Goal: Information Seeking & Learning: Learn about a topic

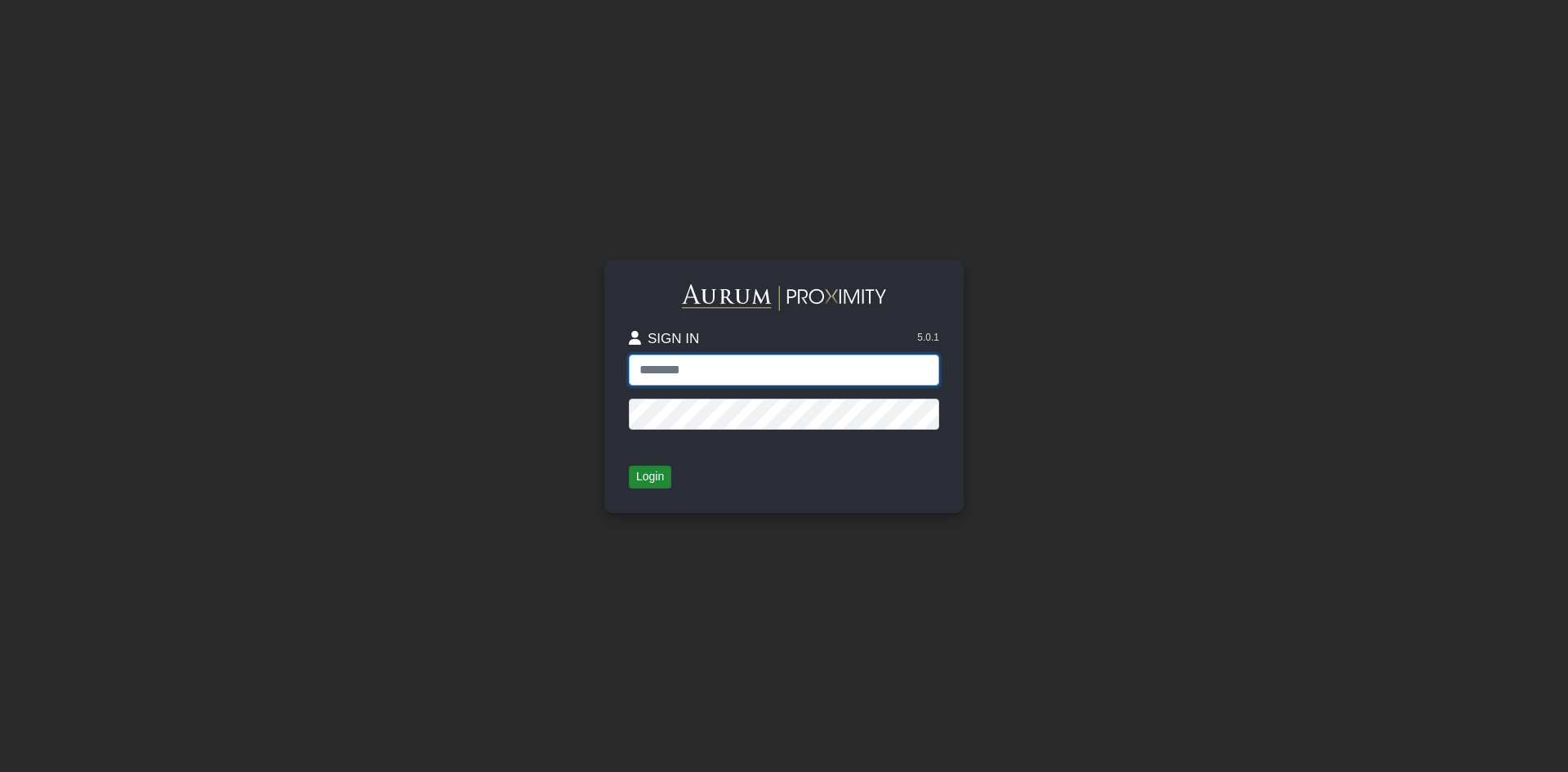
type input "*****"
click at [653, 477] on button "Login" at bounding box center [650, 477] width 42 height 23
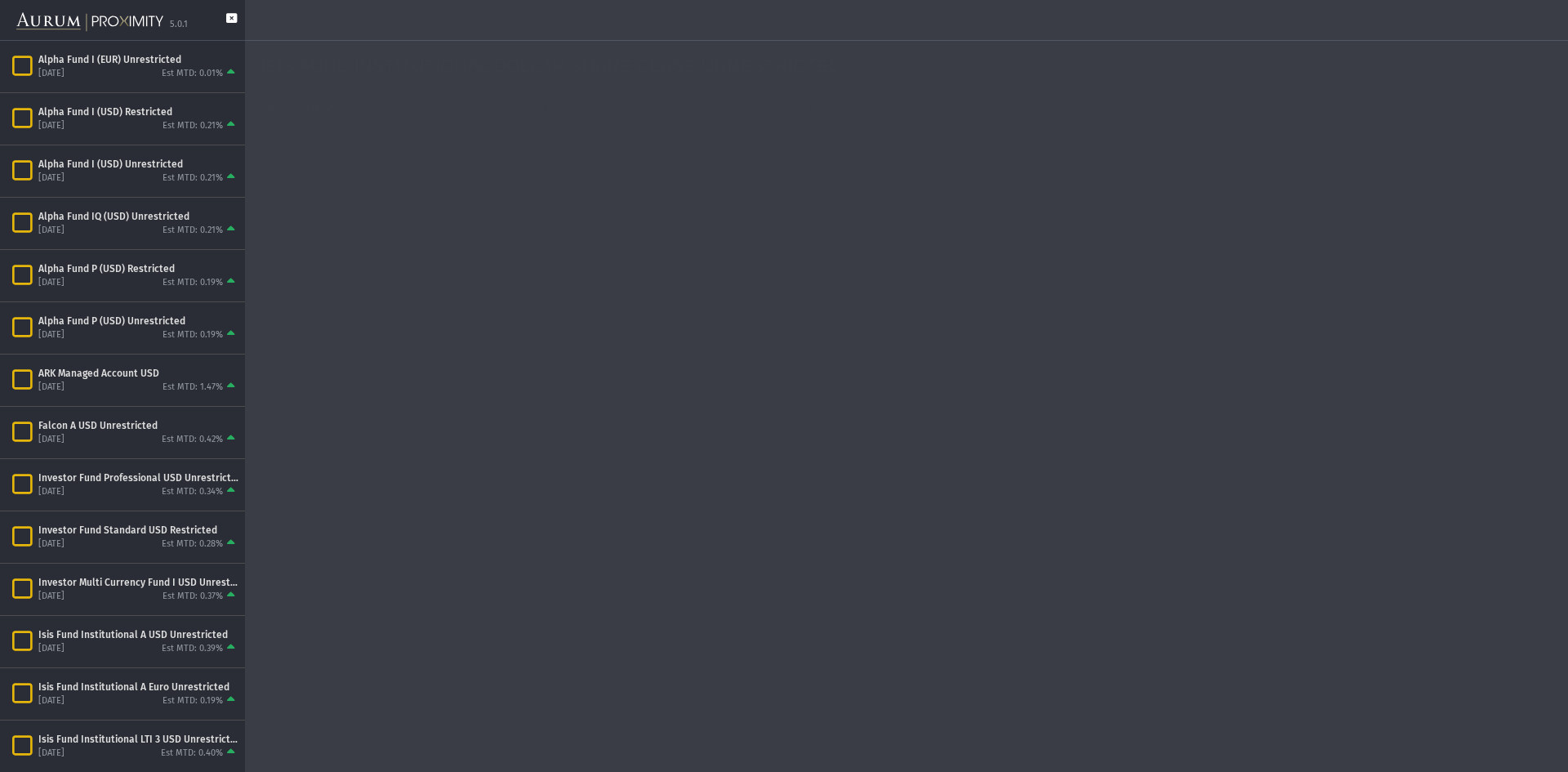
click at [231, 16] on icon at bounding box center [231, 26] width 10 height 27
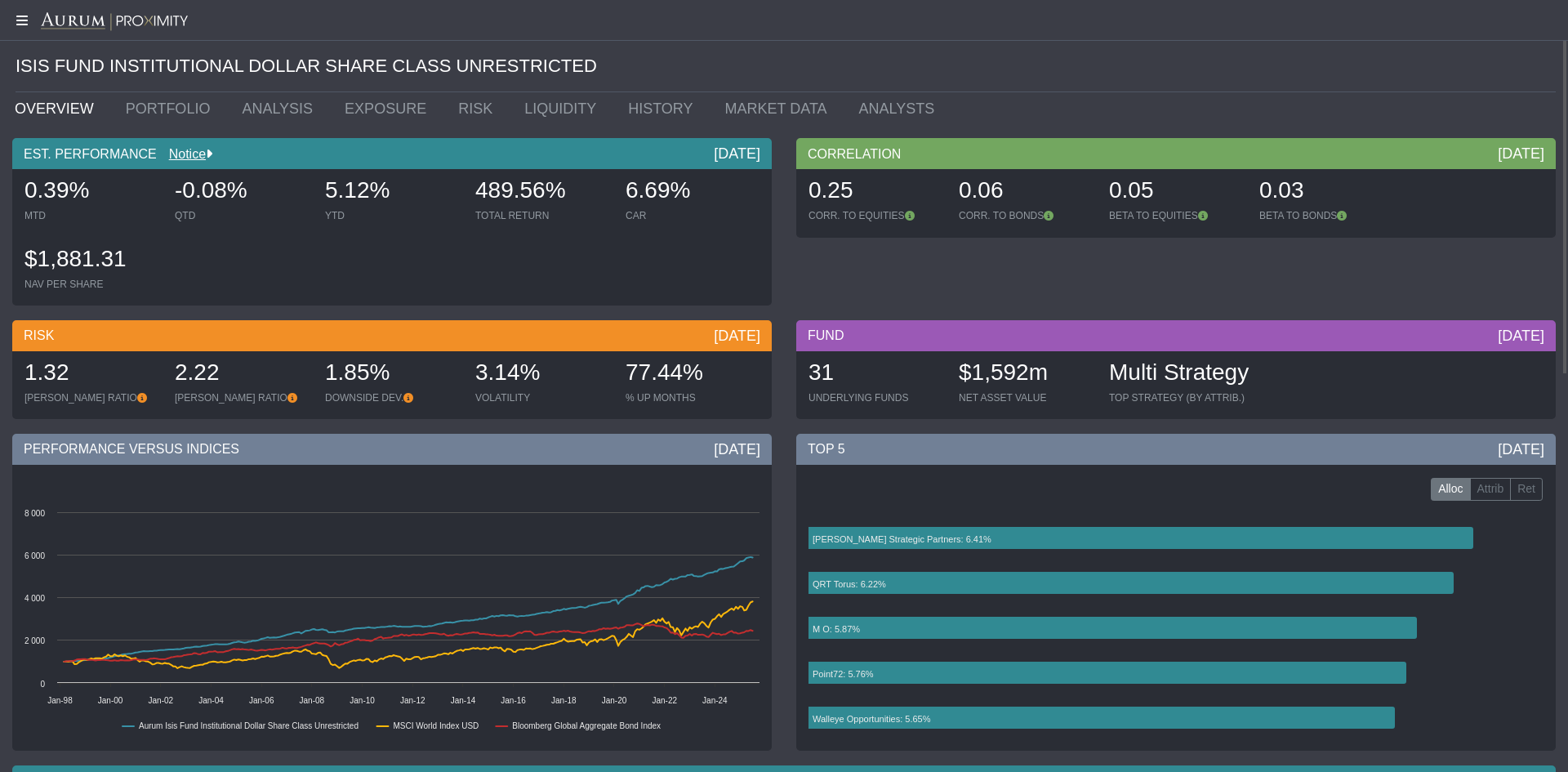
click at [16, 15] on icon at bounding box center [20, 21] width 40 height 13
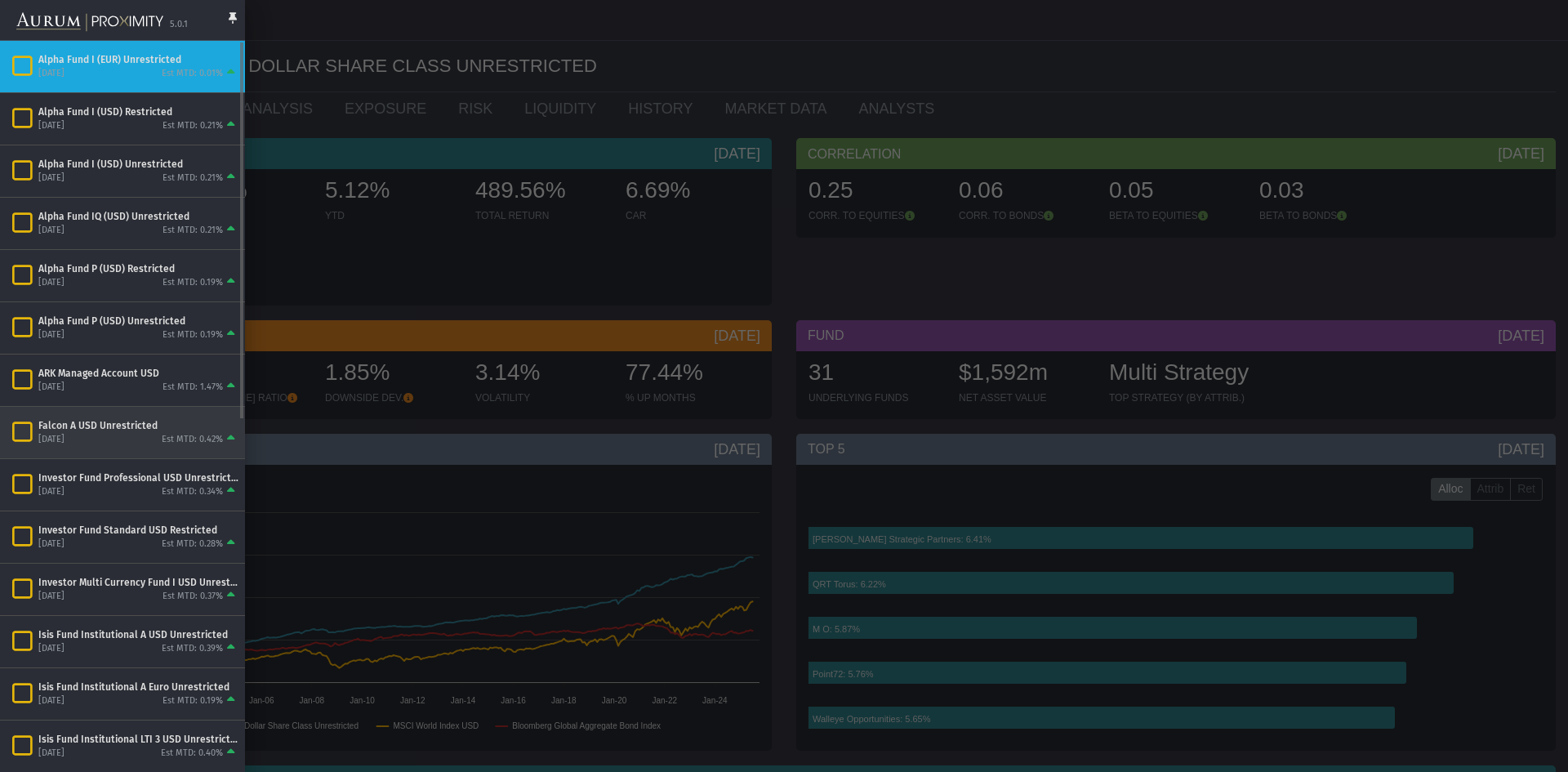
click at [82, 428] on div "Falcon A USD Unrestricted" at bounding box center [138, 425] width 200 height 13
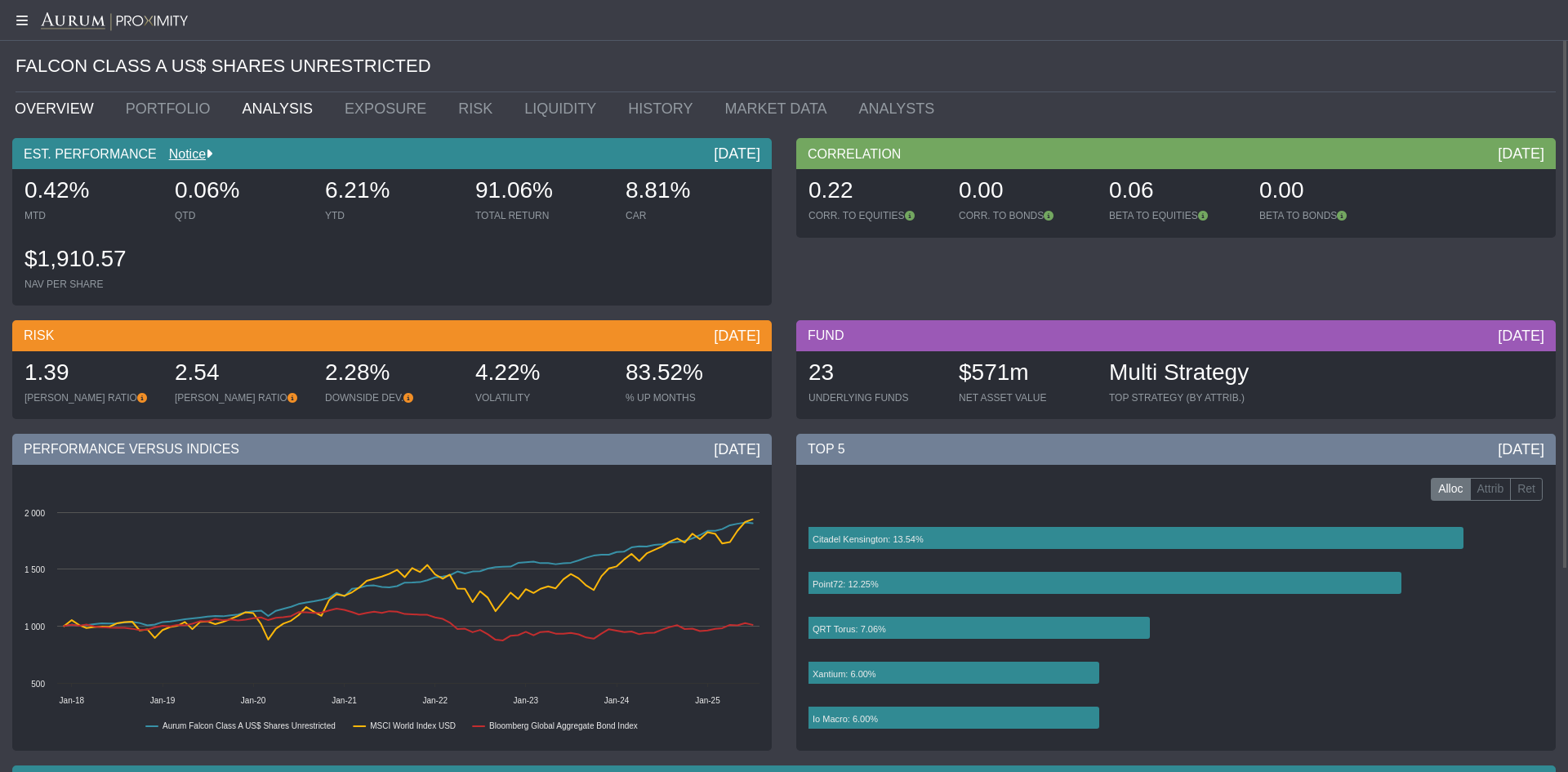
click at [268, 108] on link "ANALYSIS" at bounding box center [281, 108] width 103 height 33
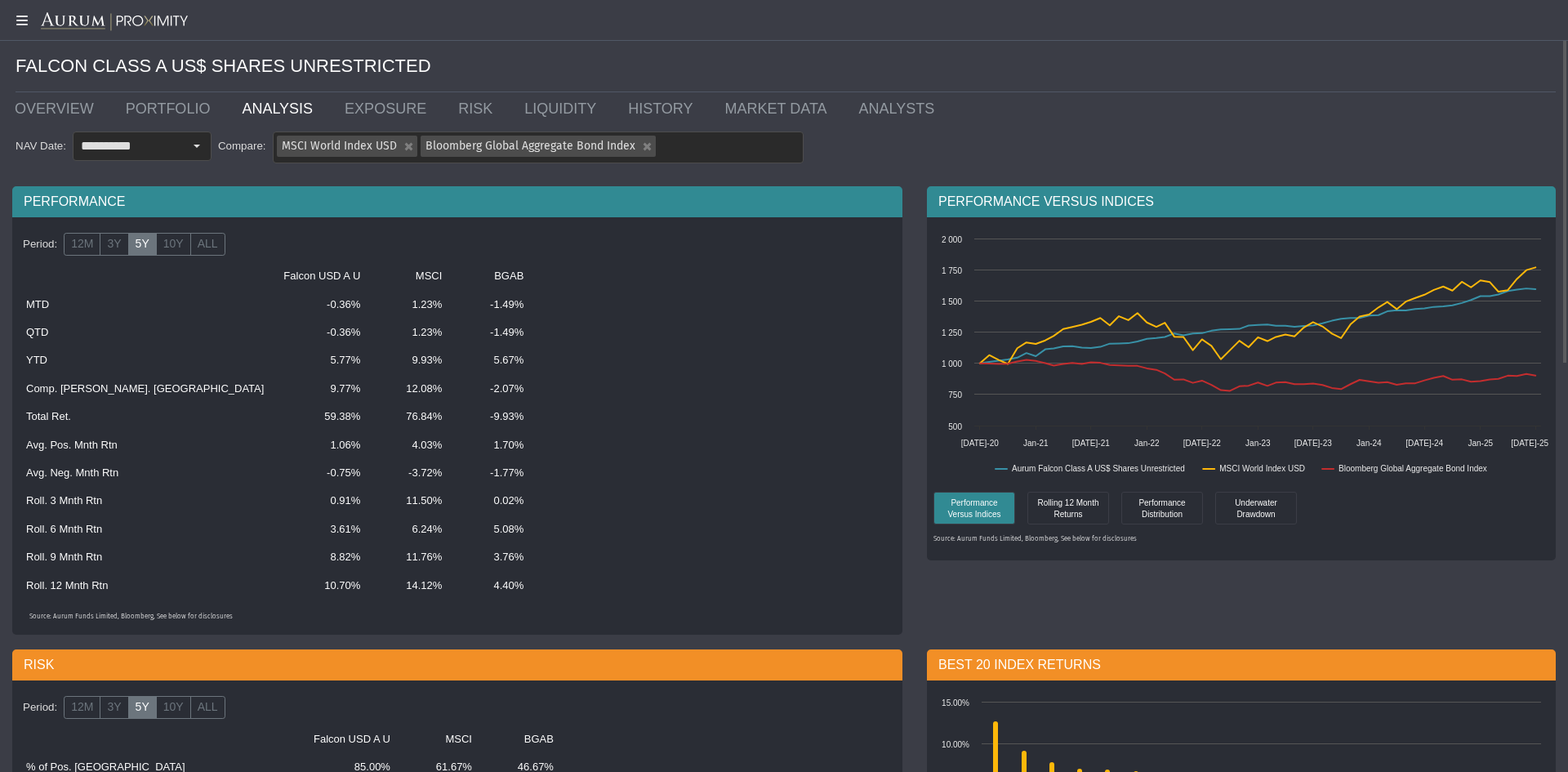
drag, startPoint x: 253, startPoint y: 396, endPoint x: 208, endPoint y: 397, distance: 45.0
click at [273, 397] on td "9.77%" at bounding box center [321, 389] width 97 height 28
click at [27, 19] on icon at bounding box center [20, 21] width 40 height 13
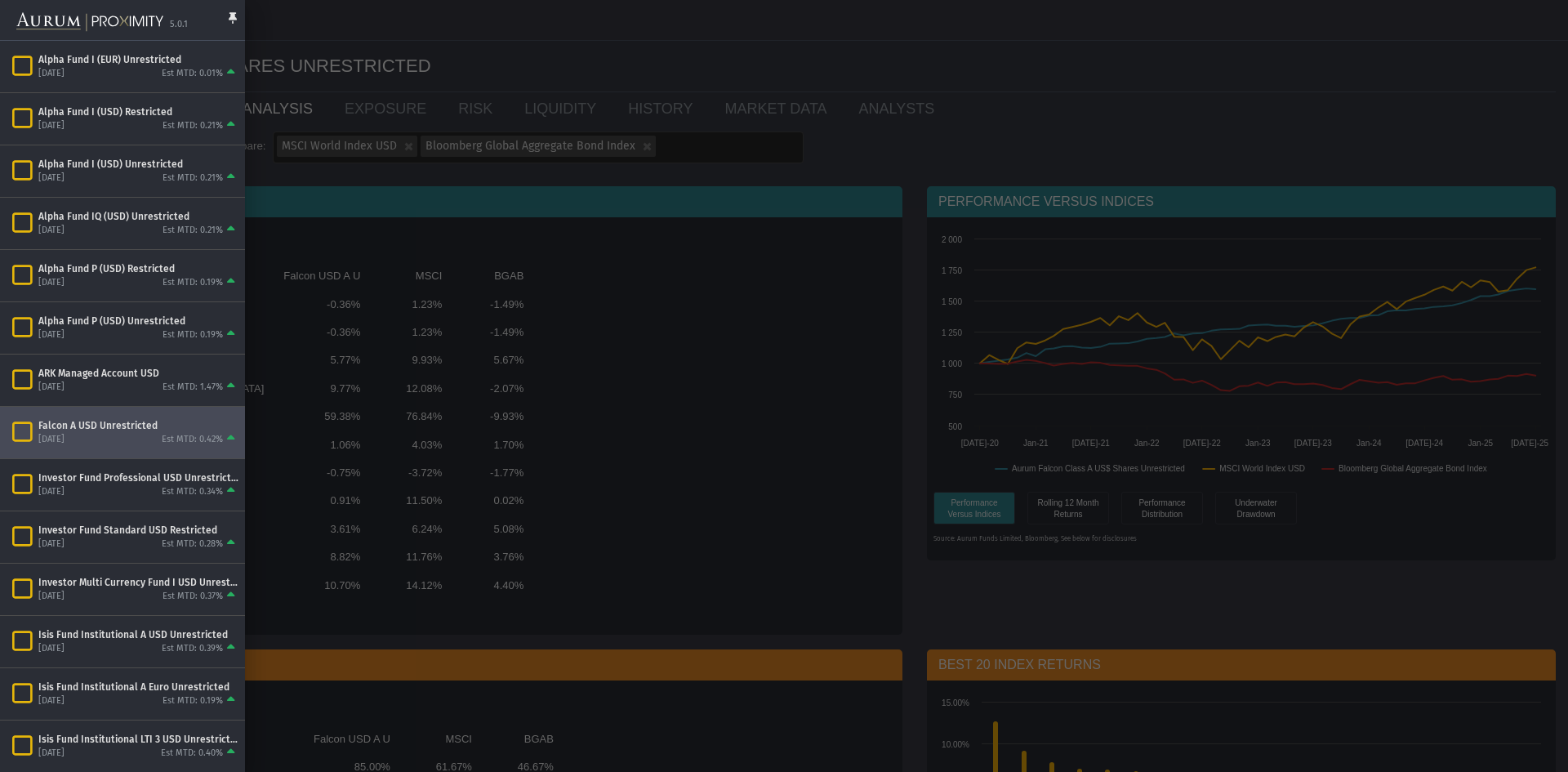
click at [768, 79] on div at bounding box center [784, 386] width 1568 height 772
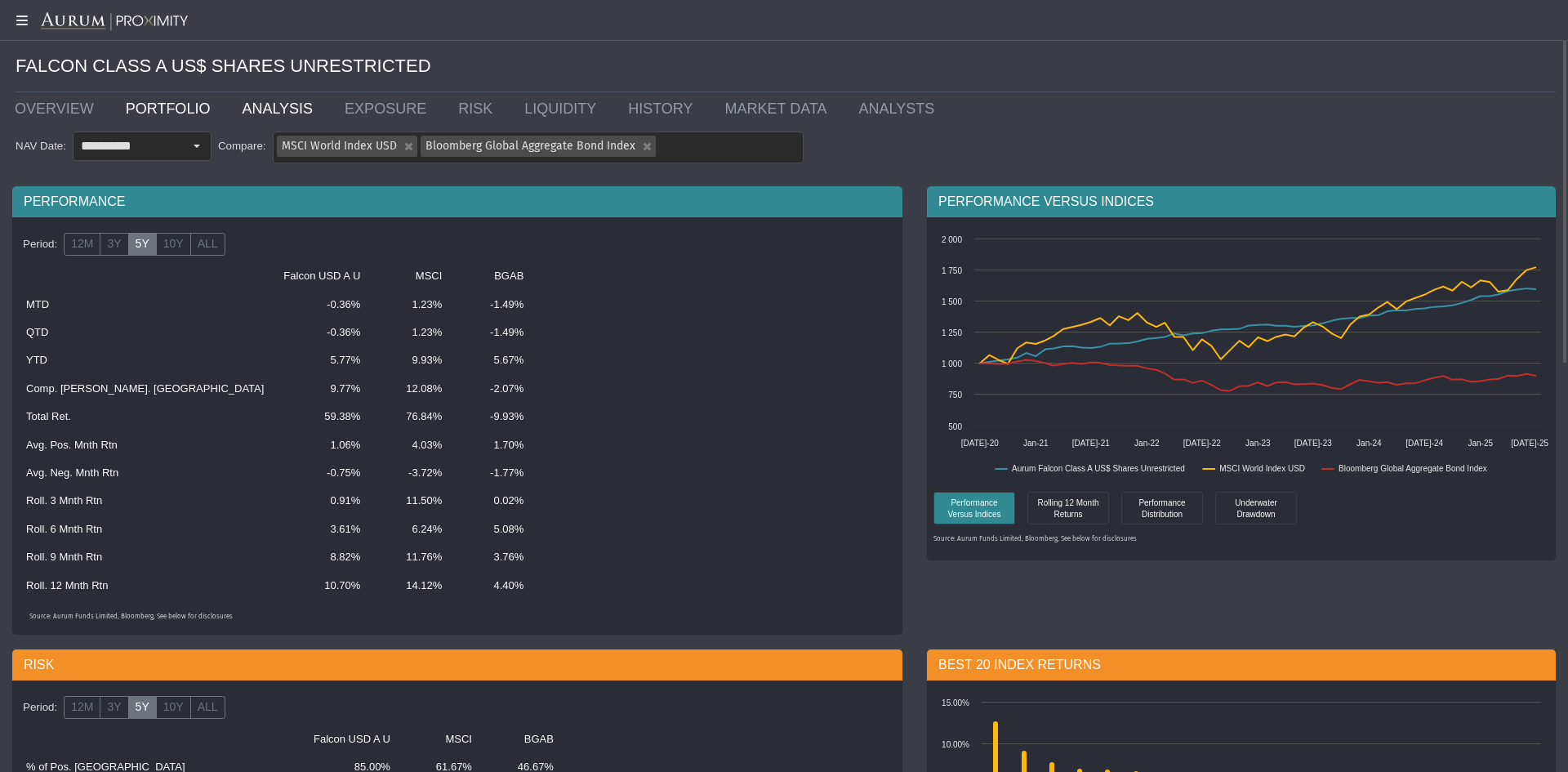
click at [143, 110] on link "PORTFOLIO" at bounding box center [172, 108] width 116 height 33
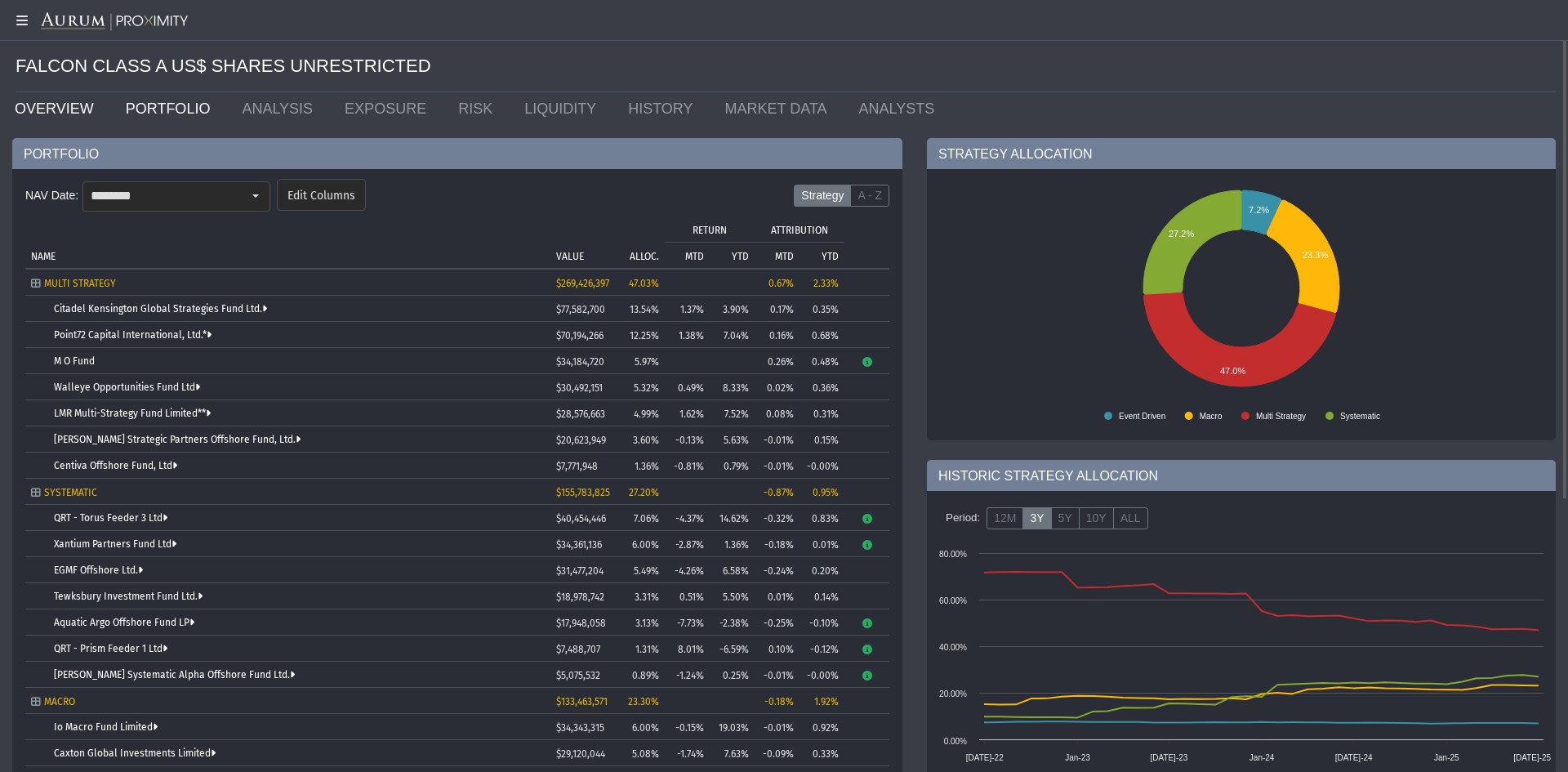
click at [40, 99] on link "OVERVIEW" at bounding box center [58, 108] width 111 height 33
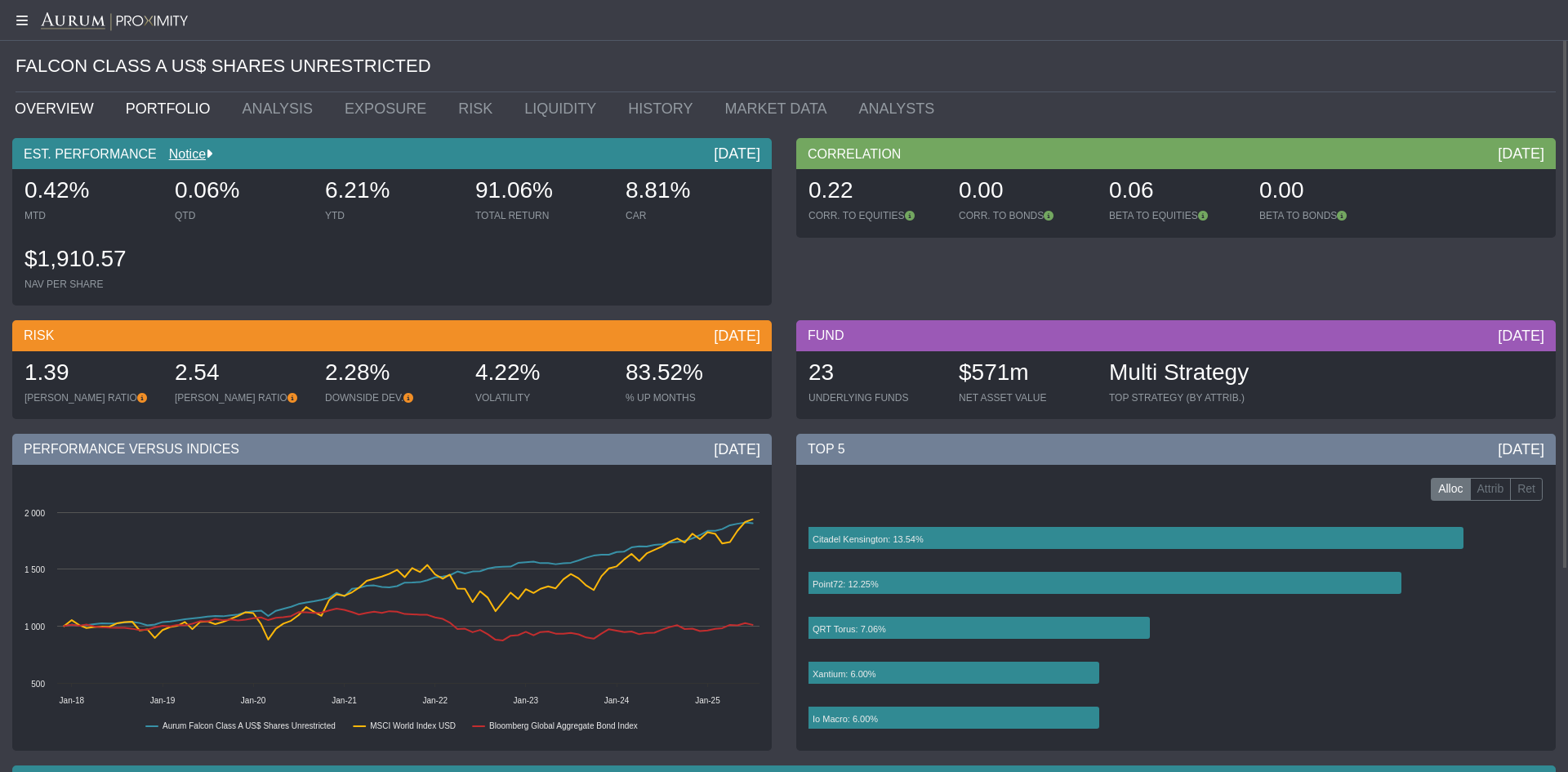
click at [177, 103] on link "PORTFOLIO" at bounding box center [172, 108] width 116 height 33
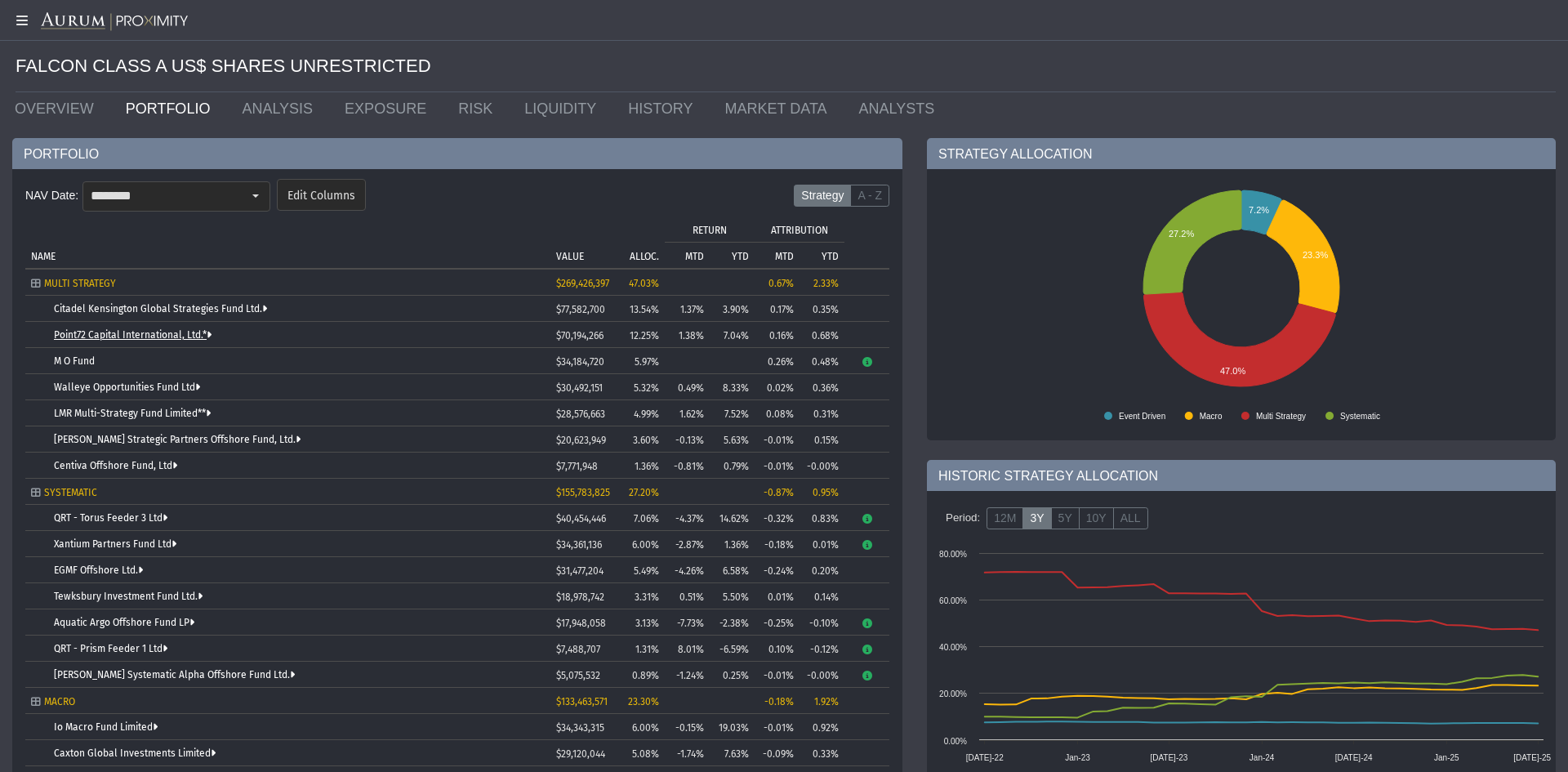
click at [150, 330] on link "Point72 Capital International, Ltd.*" at bounding box center [132, 335] width 158 height 11
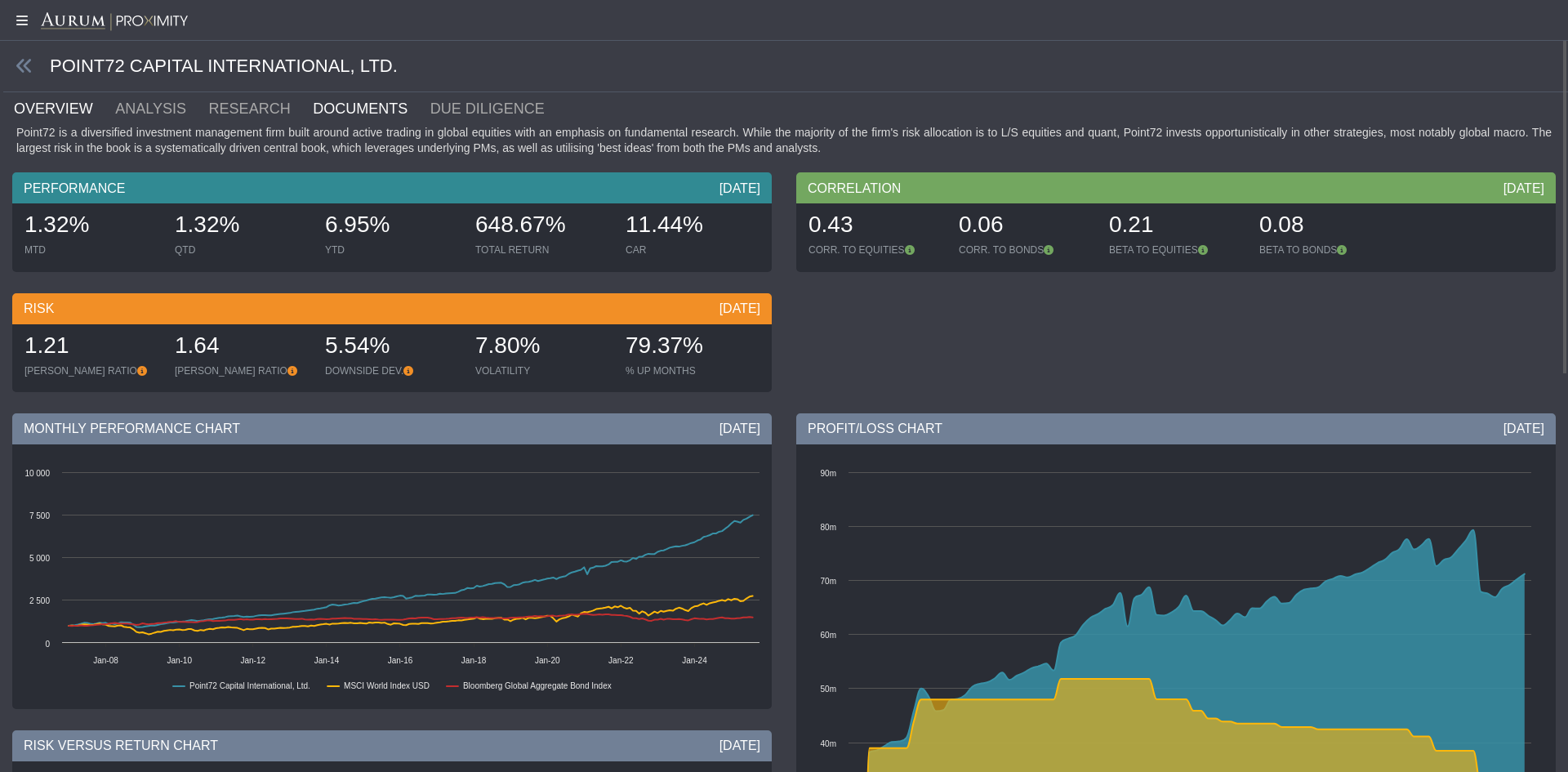
click at [311, 122] on link "DOCUMENTS" at bounding box center [369, 108] width 117 height 33
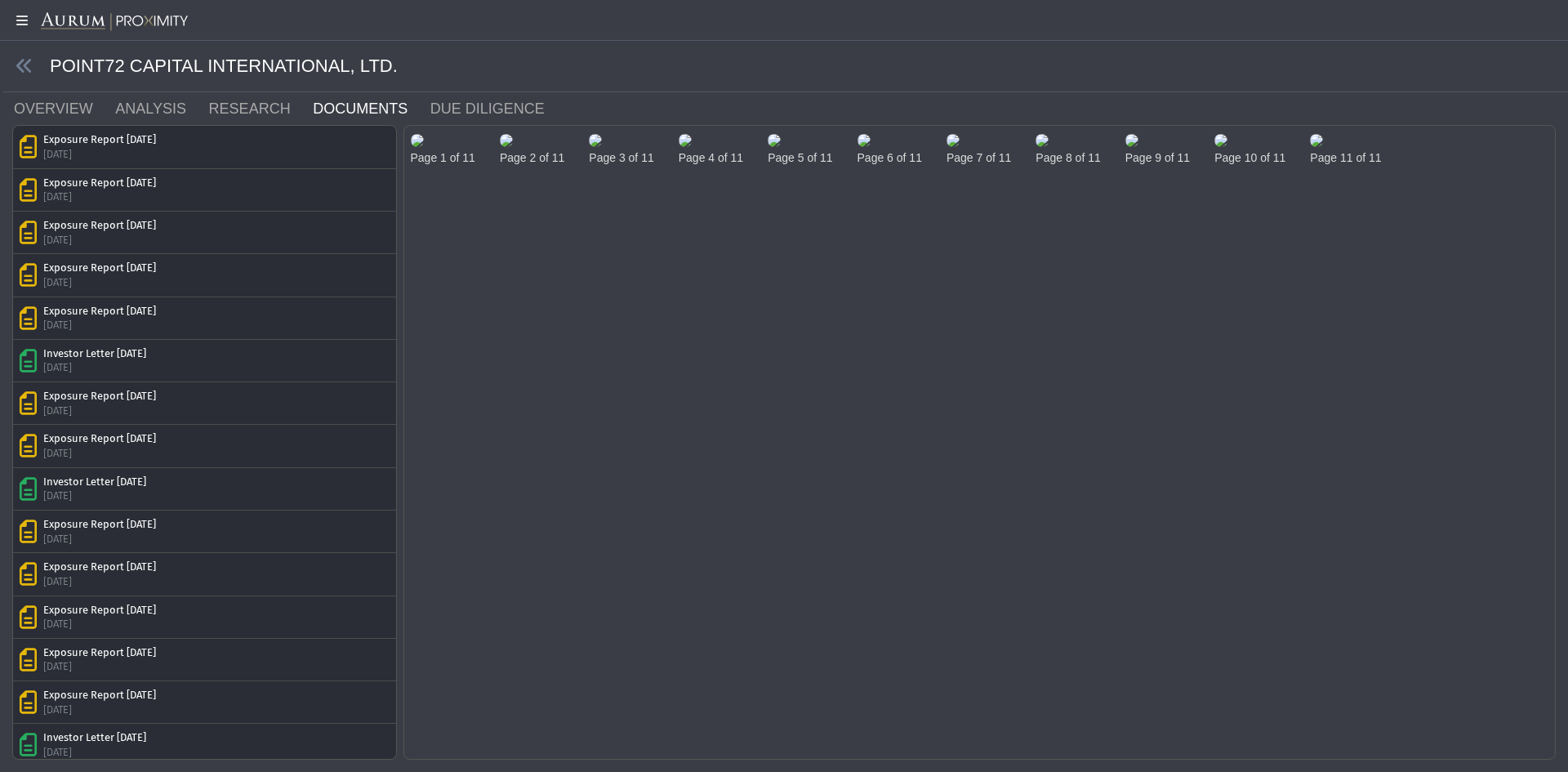
click at [424, 147] on img at bounding box center [418, 141] width 13 height 13
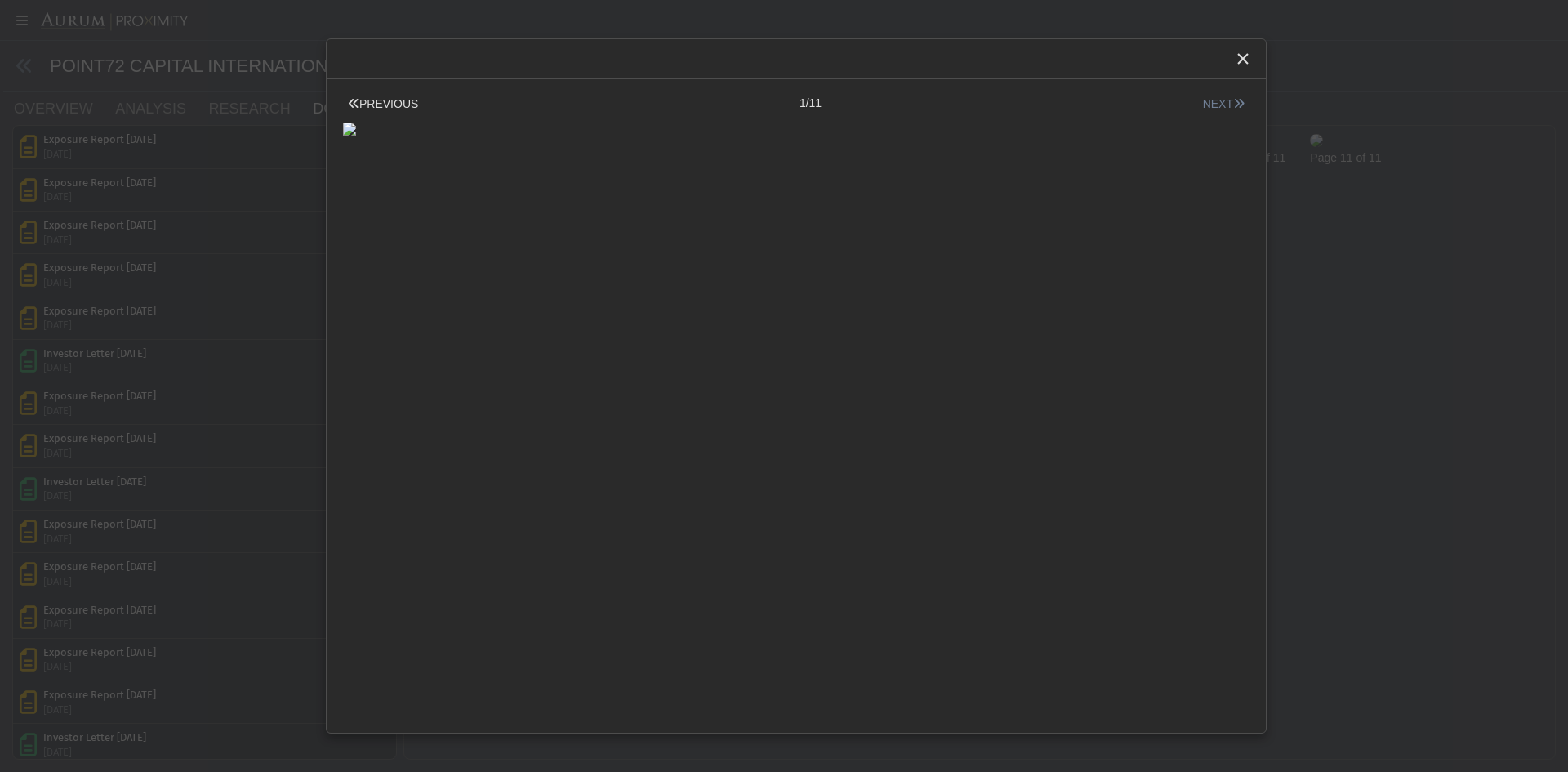
click at [1234, 100] on icon at bounding box center [1239, 103] width 11 height 11
click at [1206, 100] on button "NEXT" at bounding box center [1223, 104] width 52 height 17
click at [1245, 60] on icon "Close" at bounding box center [1243, 59] width 15 height 15
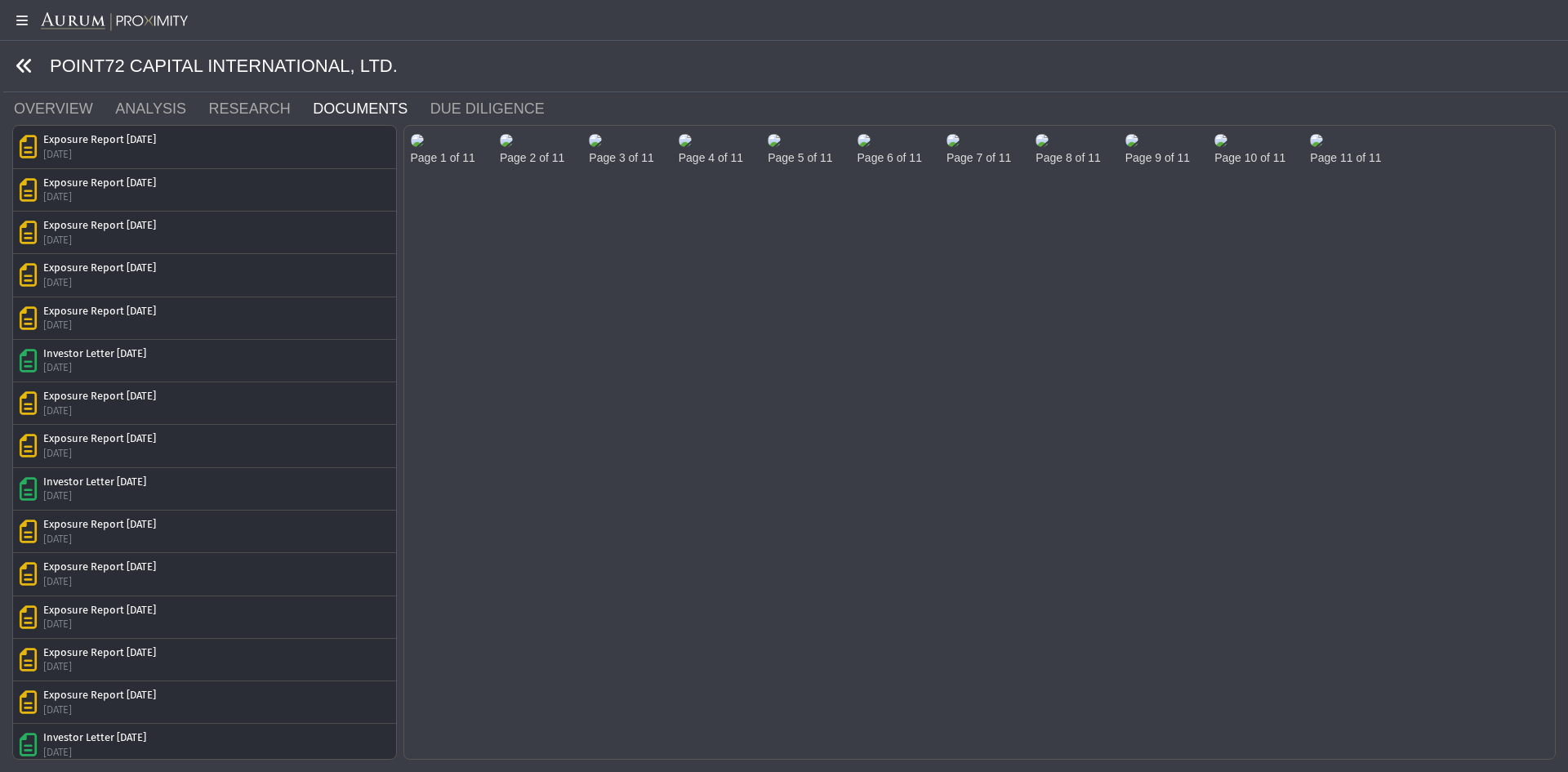
click at [23, 70] on icon at bounding box center [24, 66] width 18 height 18
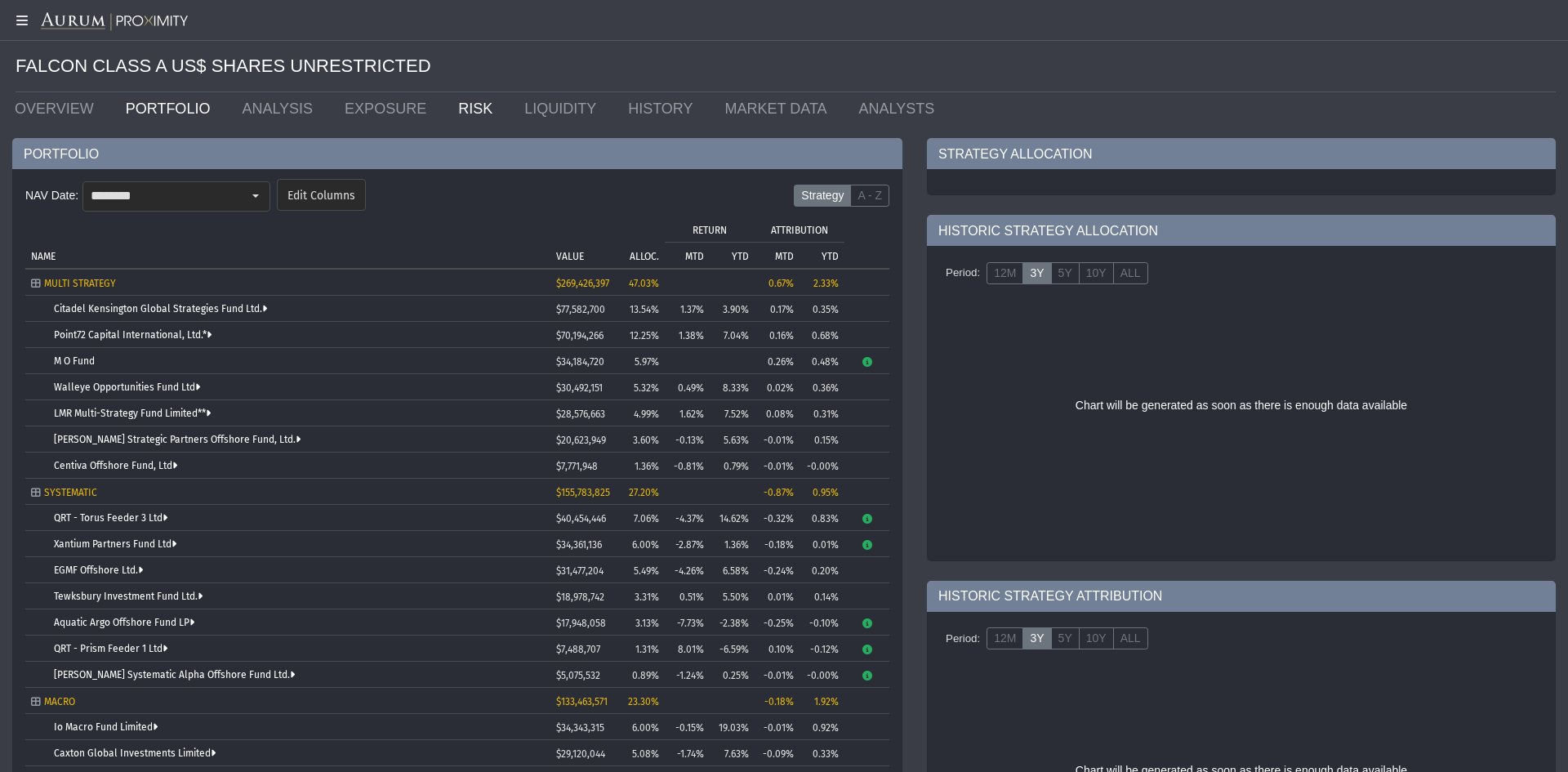
click at [446, 109] on link "RISK" at bounding box center [479, 108] width 66 height 33
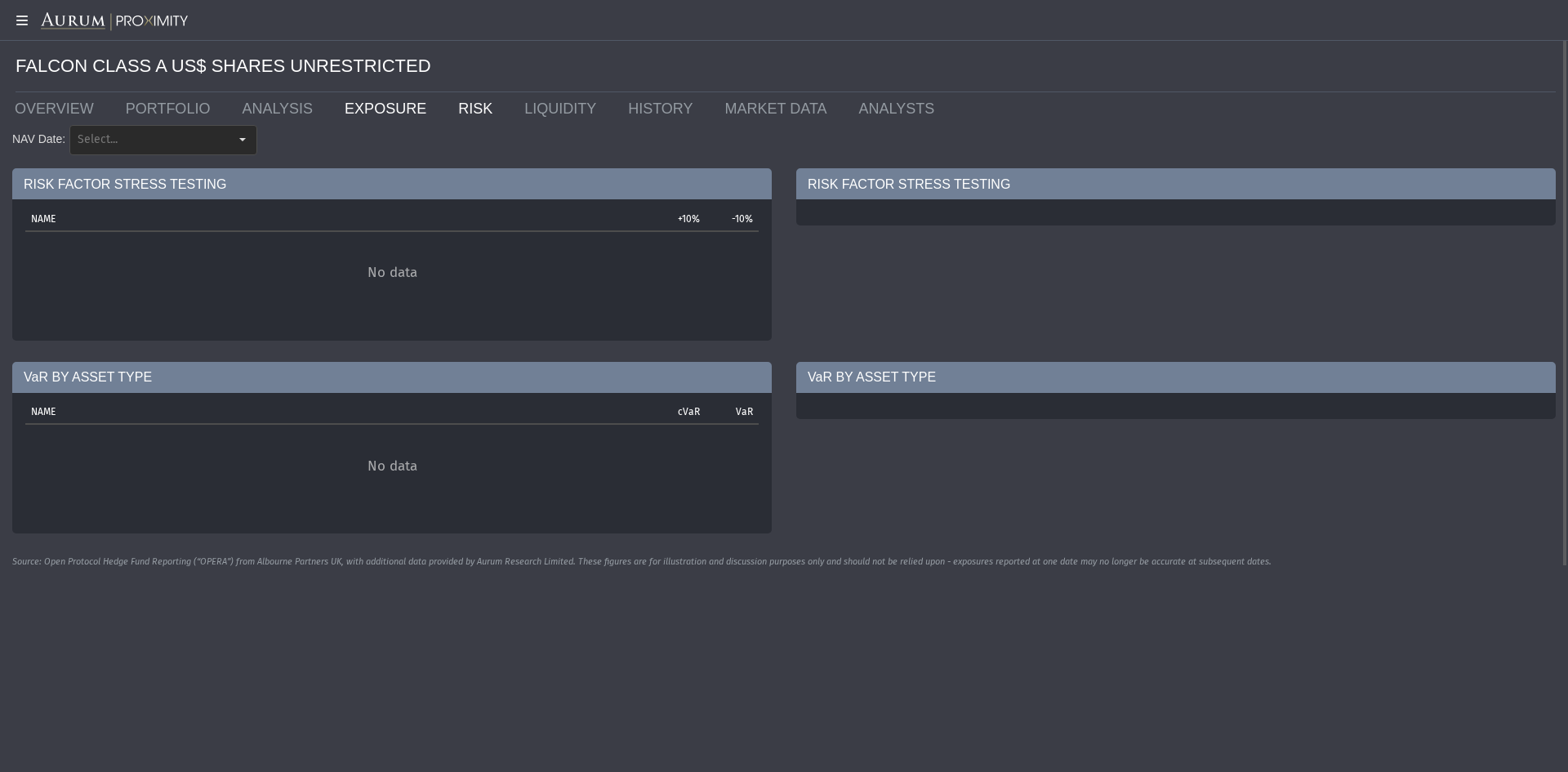
type input "********"
click at [367, 108] on link "EXPOSURE" at bounding box center [389, 108] width 114 height 33
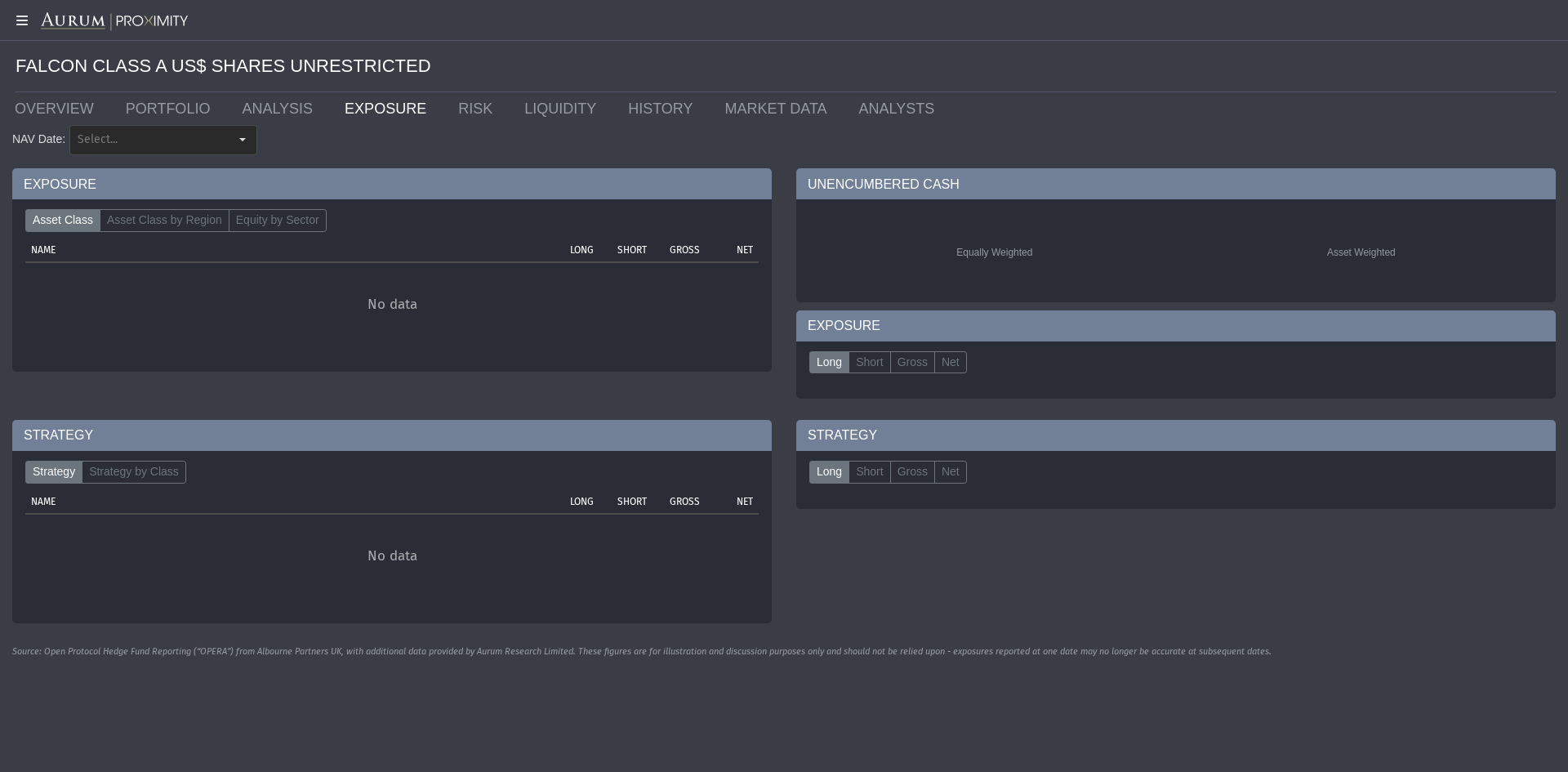
type input "********"
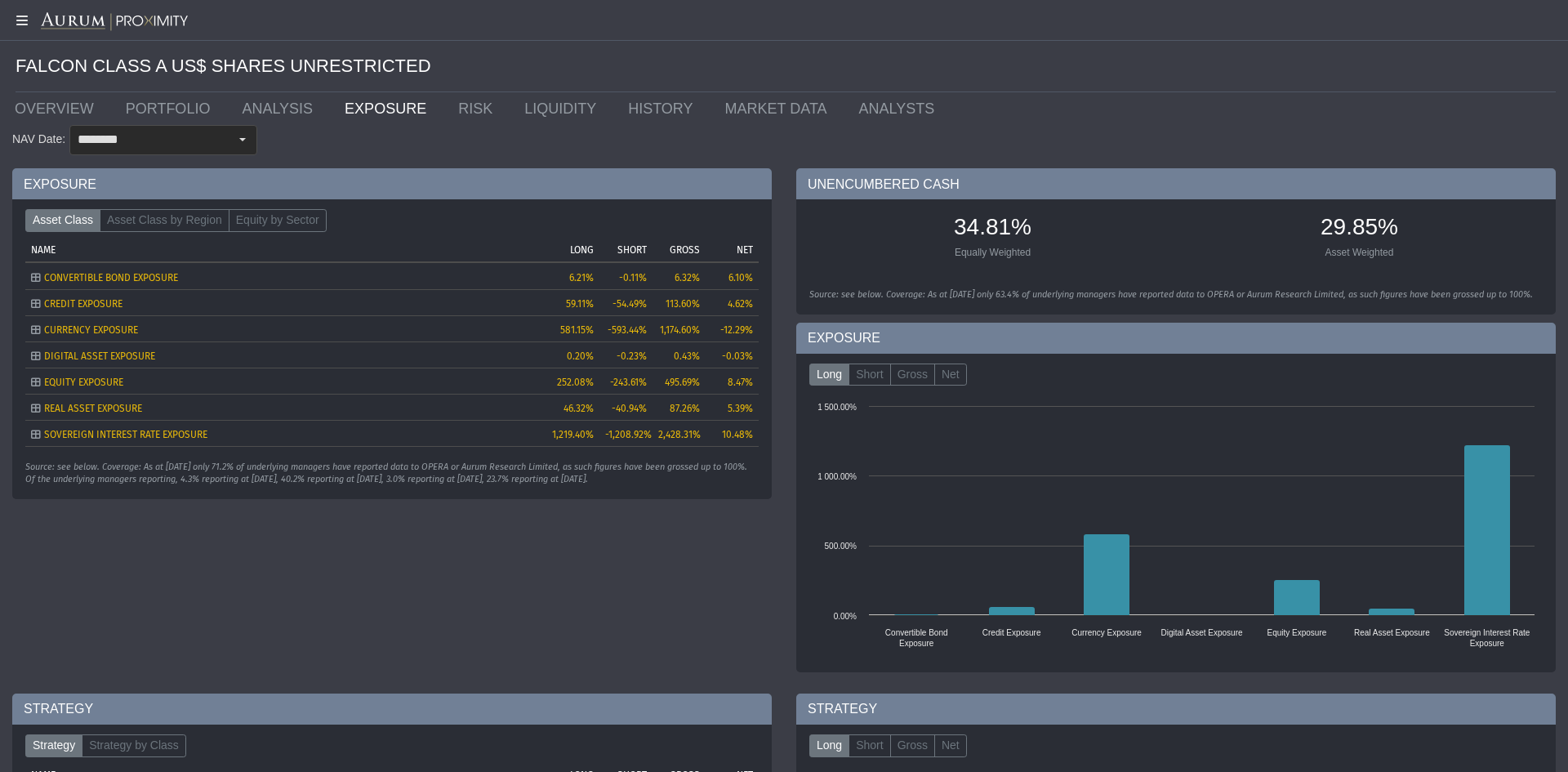
click at [38, 408] on icon "Tree list with 7 rows and 5 columns. Press Ctrl + right arrow to expand the foc…" at bounding box center [36, 409] width 9 height 9
click at [519, 106] on link "LIQUIDITY" at bounding box center [563, 108] width 103 height 33
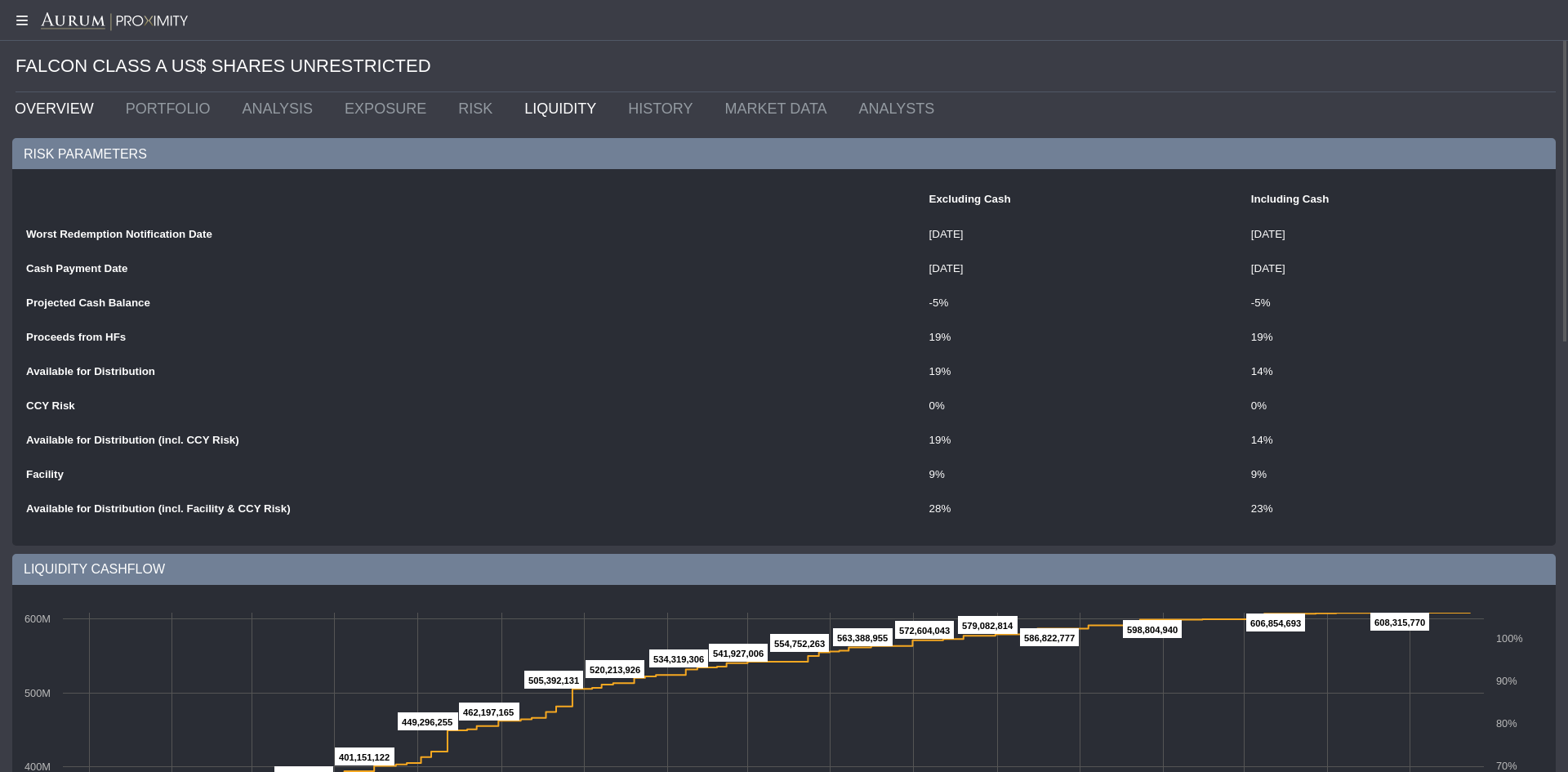
click at [54, 100] on link "OVERVIEW" at bounding box center [58, 108] width 111 height 33
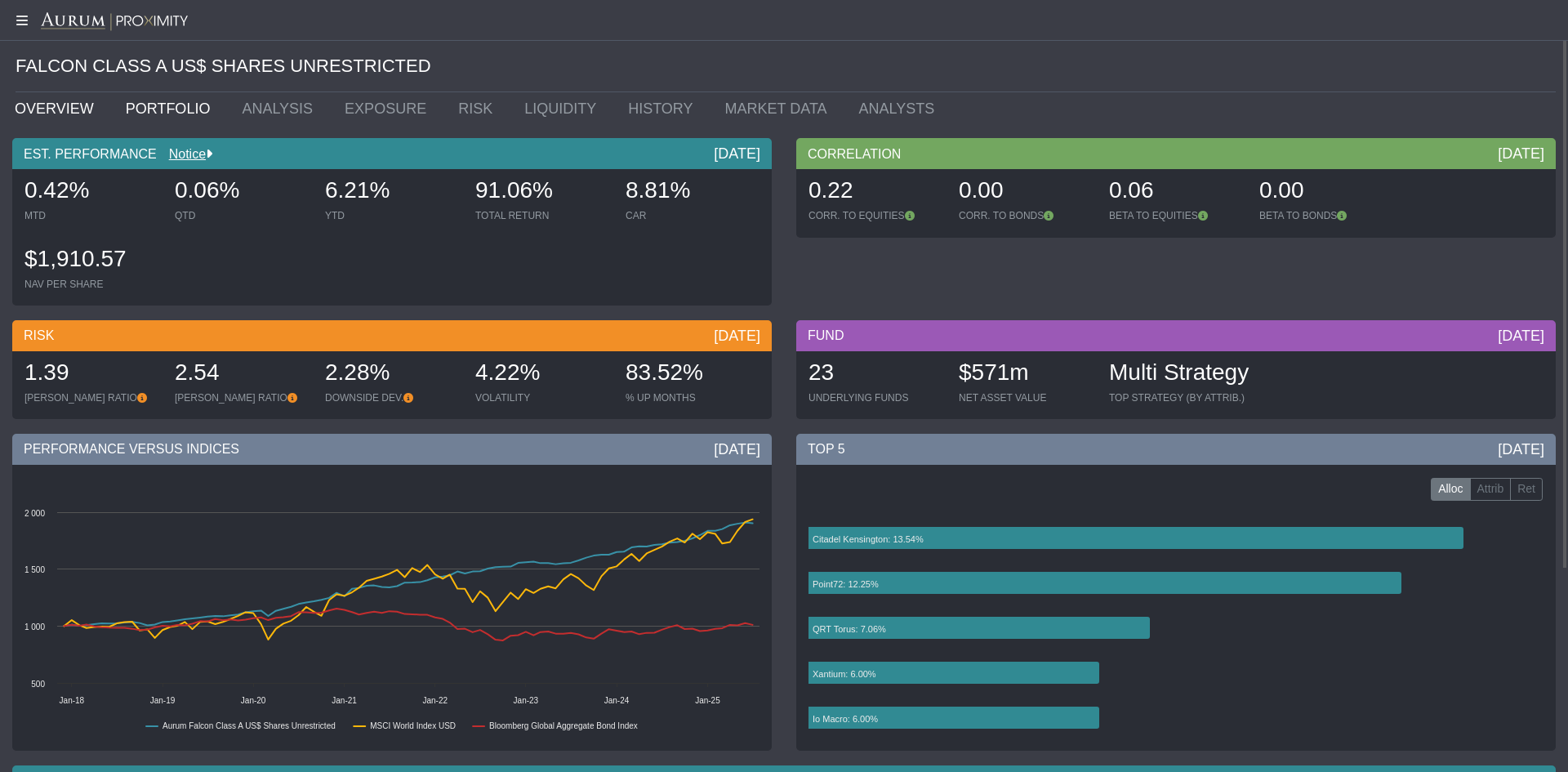
click at [179, 104] on link "PORTFOLIO" at bounding box center [172, 108] width 116 height 33
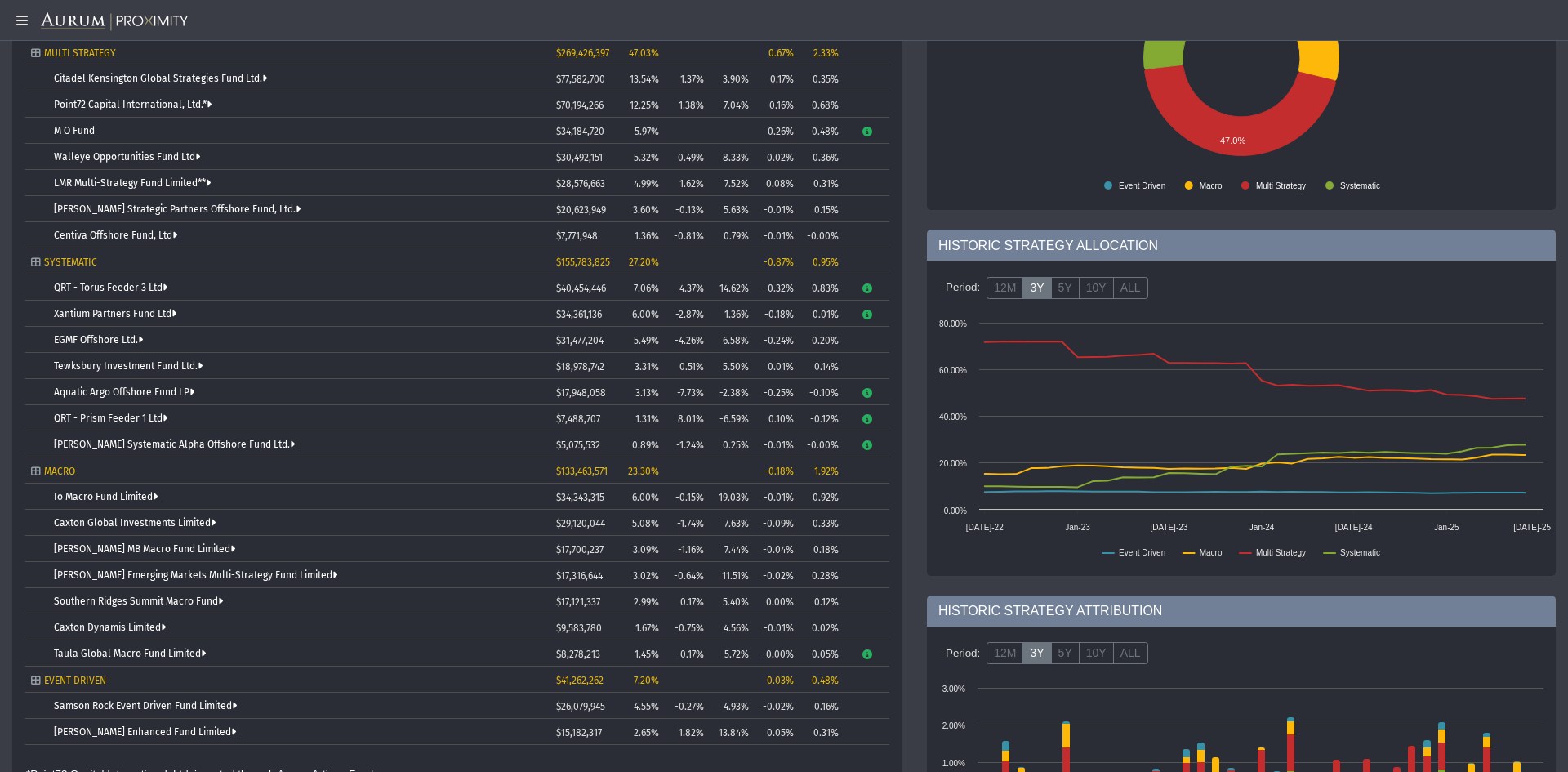
scroll to position [229, 0]
click at [91, 502] on link "Io Macro Fund Limited" at bounding box center [105, 498] width 103 height 11
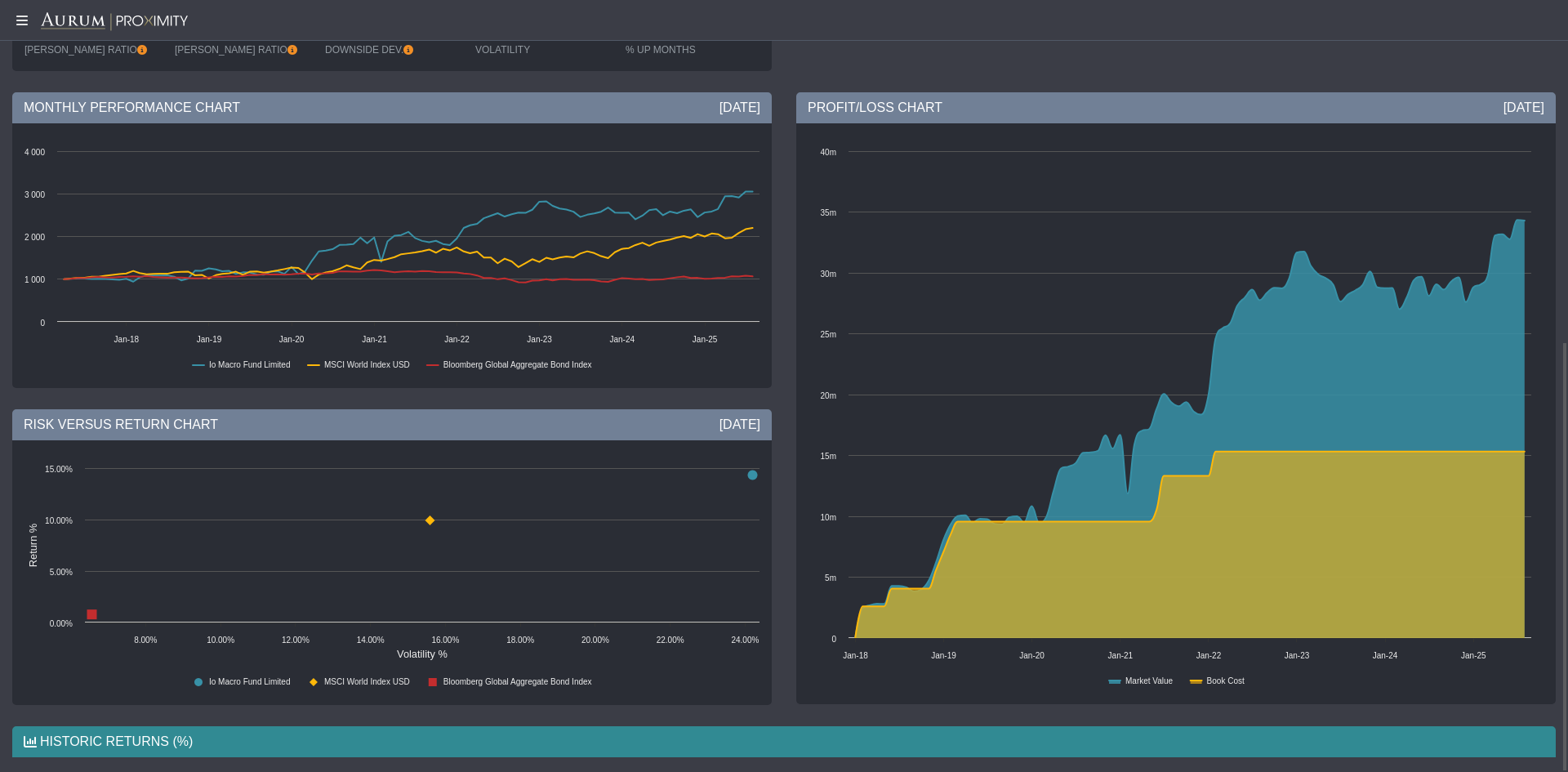
scroll to position [612, 0]
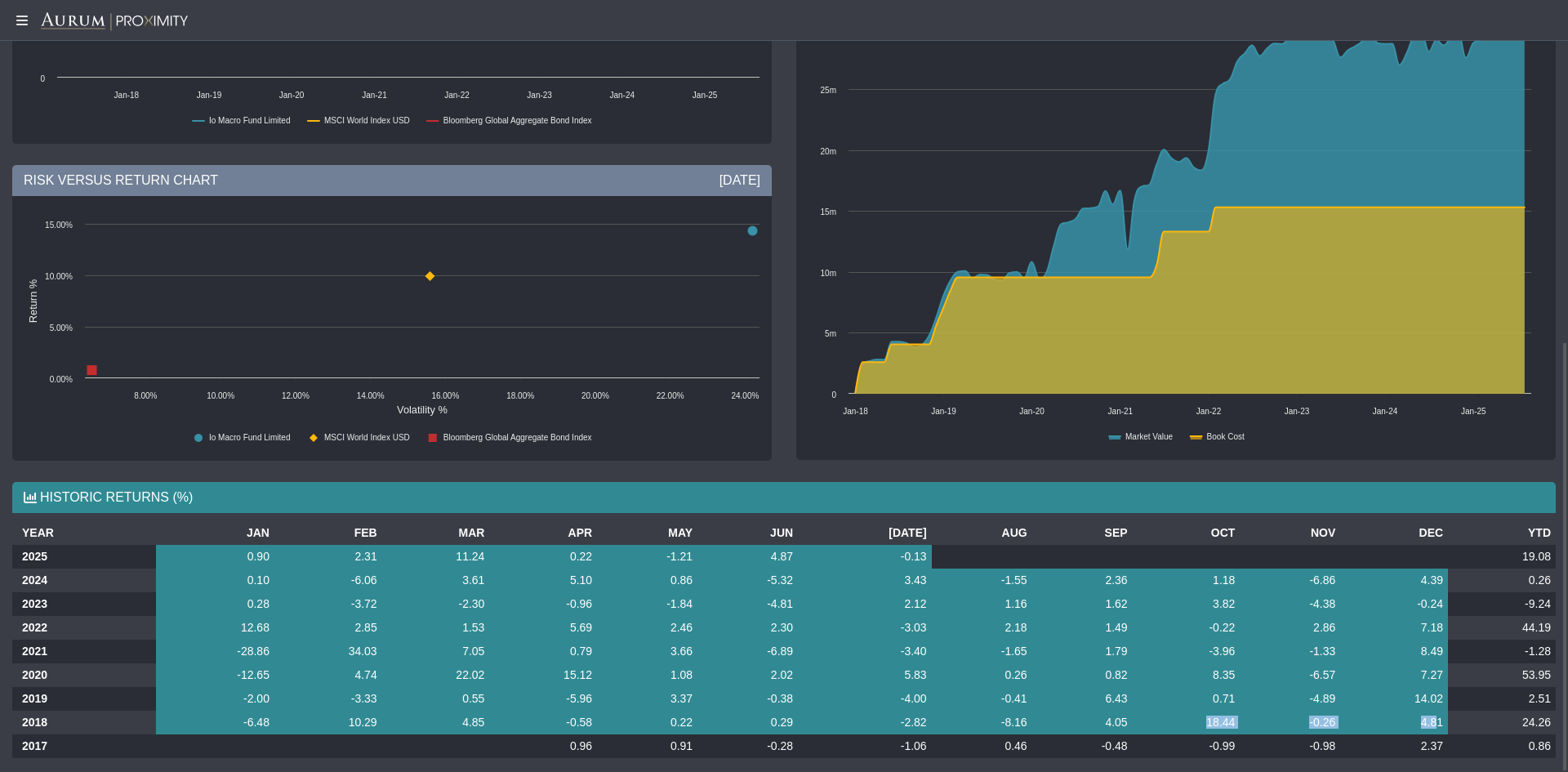
drag, startPoint x: 1436, startPoint y: 710, endPoint x: 1196, endPoint y: 703, distance: 240.1
click at [1196, 711] on tr "2018 -6.48 10.29 4.85 -0.58 0.22 0.29 -2.82 -8.16 4.05 18.44 -0.26 4.81 24.26" at bounding box center [784, 722] width 1544 height 23
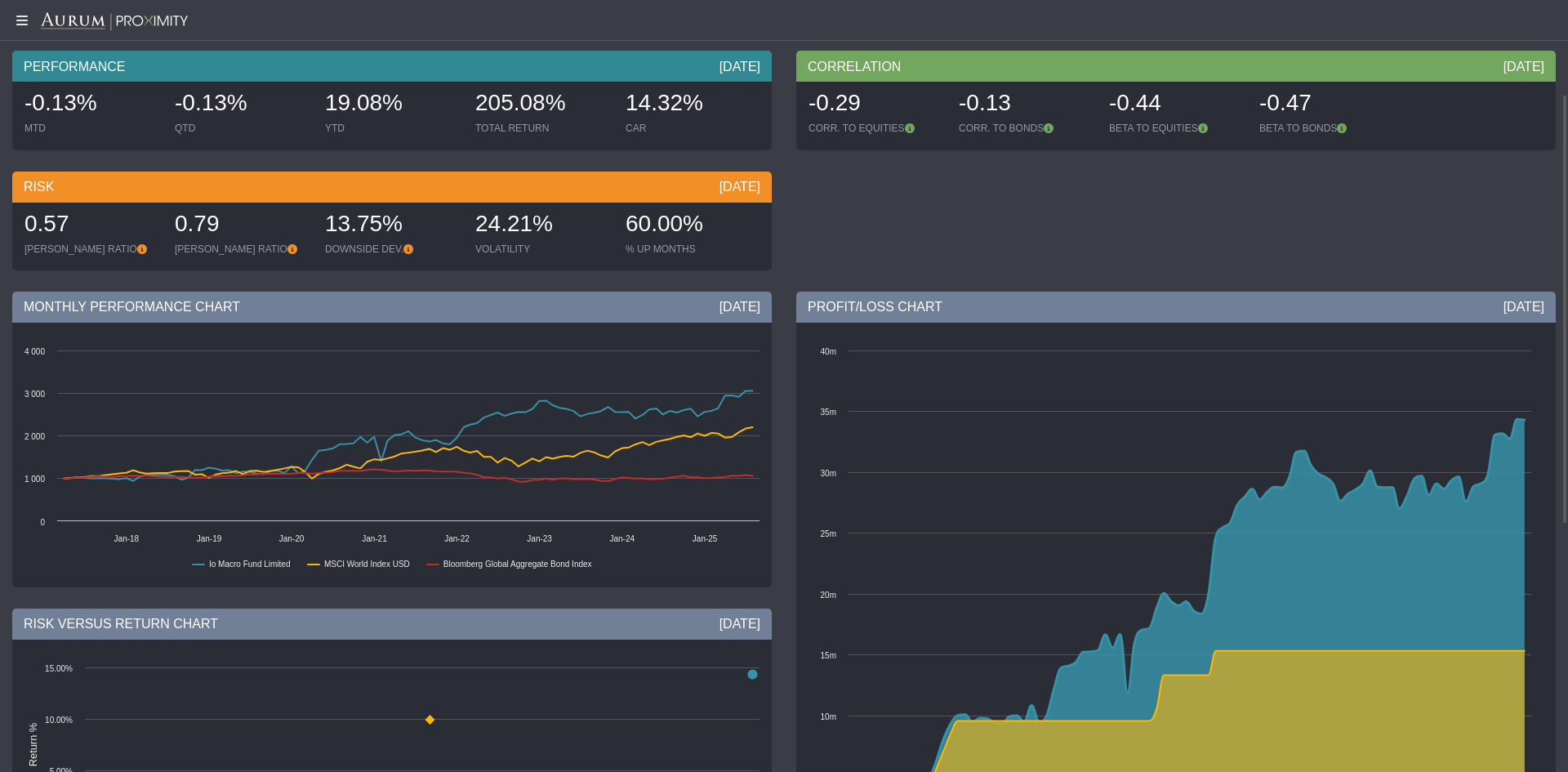
scroll to position [169, 0]
